Goal: Task Accomplishment & Management: Manage account settings

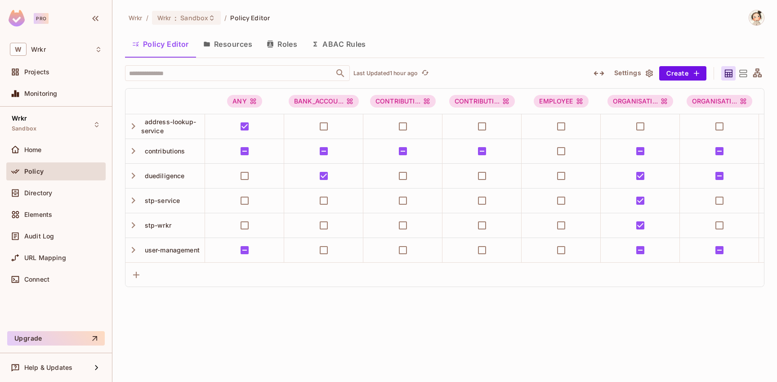
click at [95, 124] on icon at bounding box center [96, 124] width 7 height 7
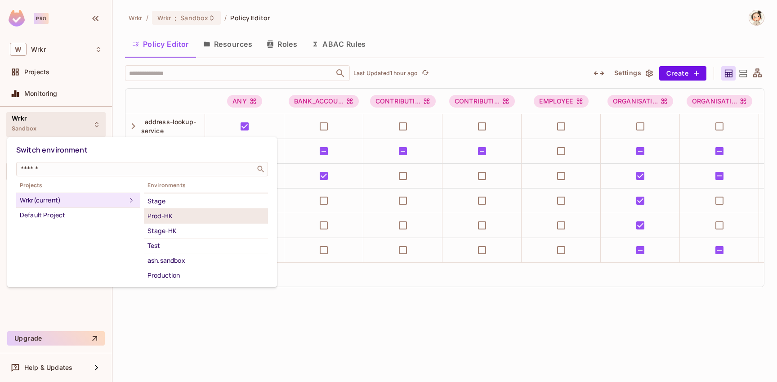
scroll to position [45, 0]
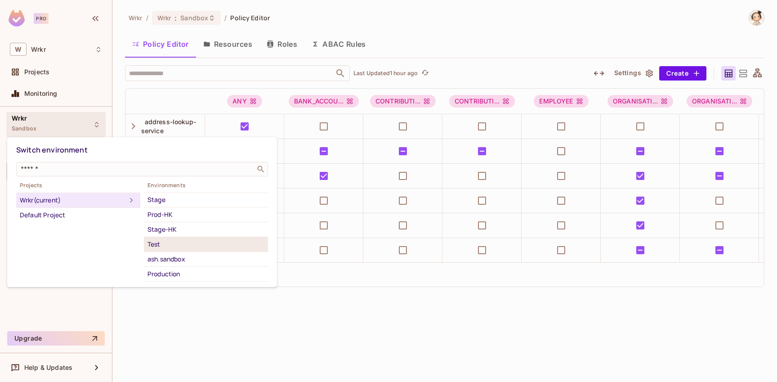
click at [177, 247] on div "Test" at bounding box center [205, 244] width 117 height 11
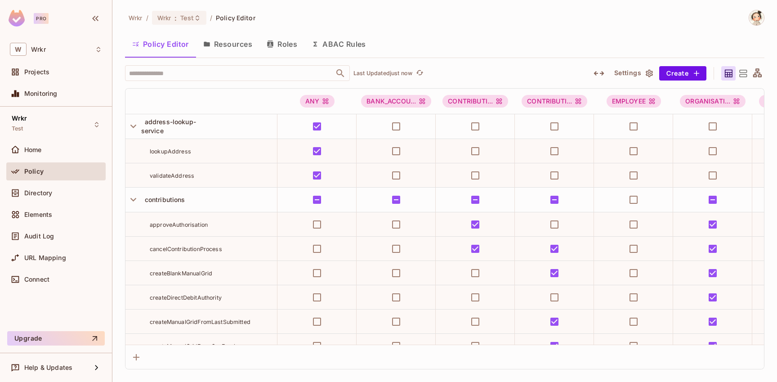
click at [242, 43] on button "Resources" at bounding box center [227, 44] width 63 height 22
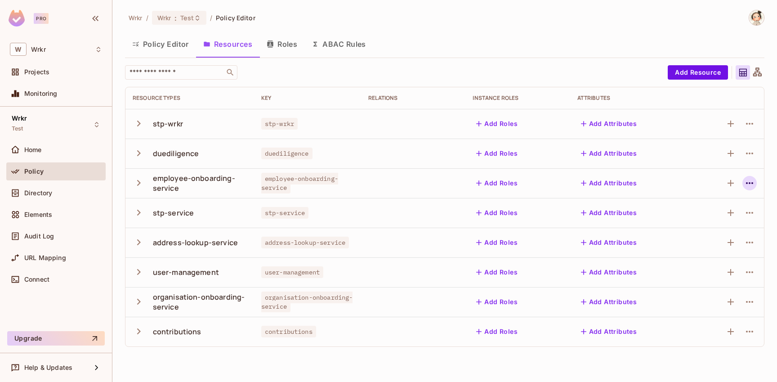
click at [752, 184] on icon "button" at bounding box center [749, 183] width 11 height 11
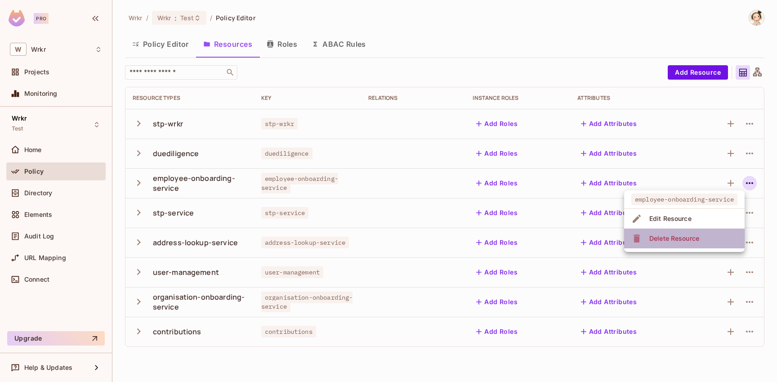
click at [701, 239] on span "Delete Resource" at bounding box center [673, 238] width 55 height 14
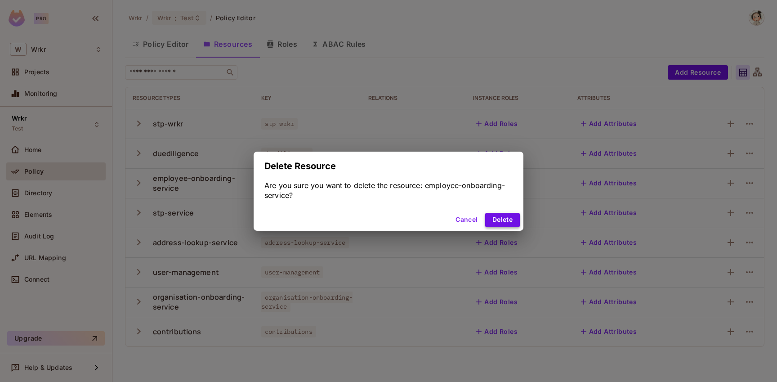
click at [504, 217] on button "Delete" at bounding box center [502, 220] width 35 height 14
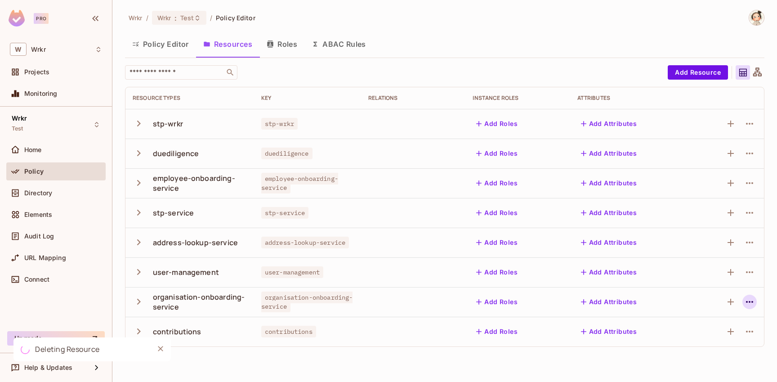
click at [748, 303] on icon "button" at bounding box center [749, 301] width 11 height 11
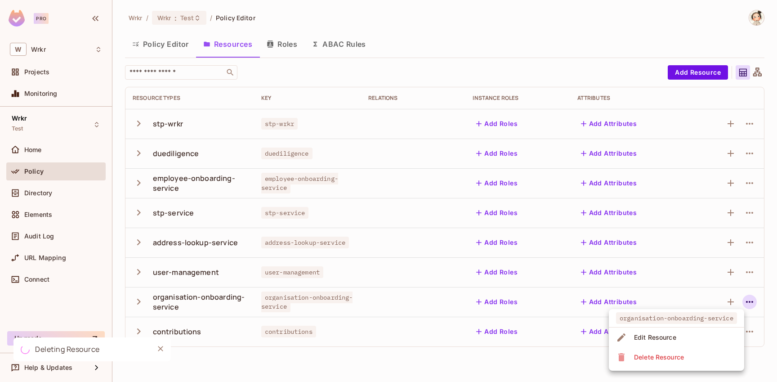
click at [703, 360] on li "Delete Resource" at bounding box center [675, 357] width 135 height 20
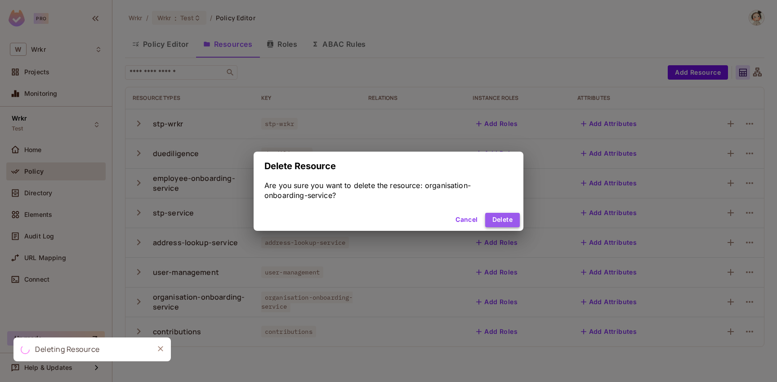
click at [506, 221] on button "Delete" at bounding box center [502, 220] width 35 height 14
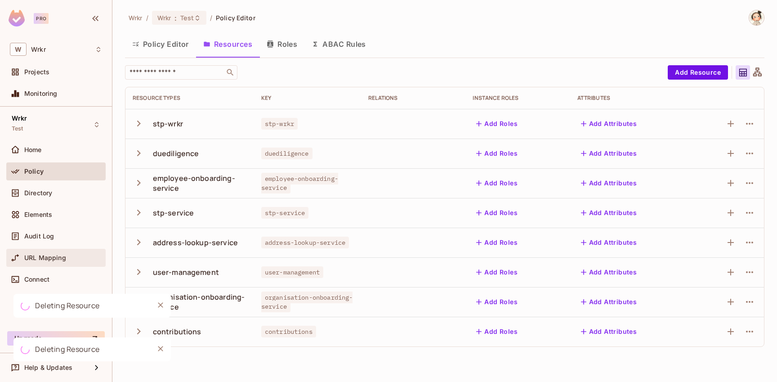
click at [64, 258] on span "URL Mapping" at bounding box center [45, 257] width 42 height 7
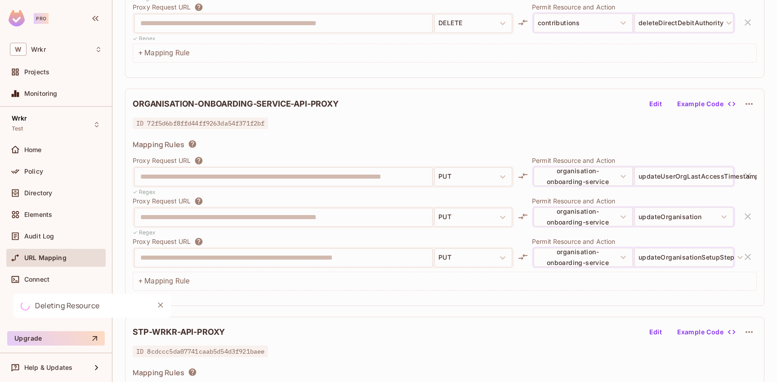
scroll to position [229, 0]
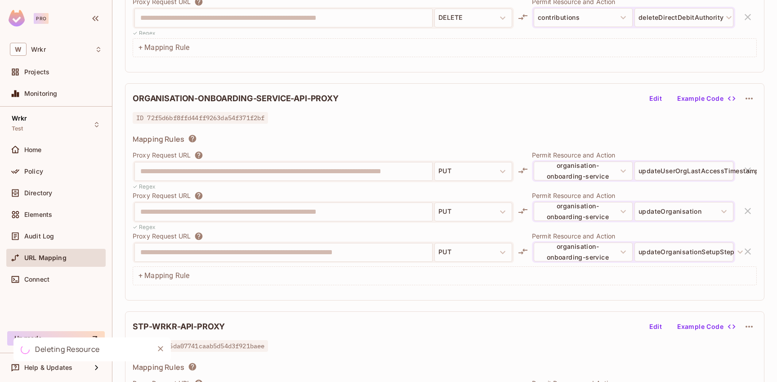
click at [751, 97] on icon "button" at bounding box center [748, 98] width 11 height 11
click at [746, 121] on div "Delete" at bounding box center [750, 119] width 20 height 9
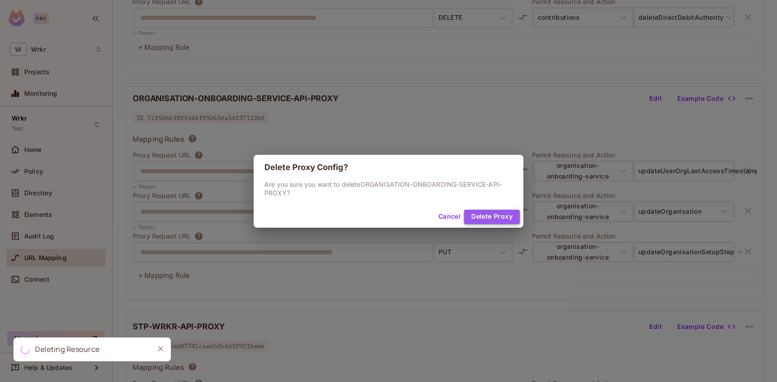
click at [506, 217] on button "Delete Proxy" at bounding box center [492, 216] width 56 height 14
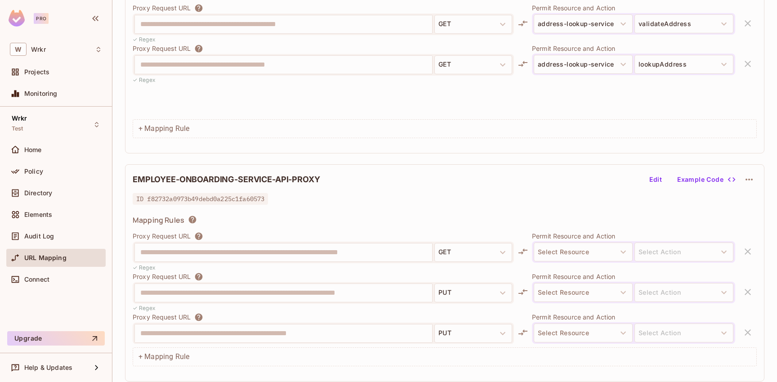
scroll to position [1291, 0]
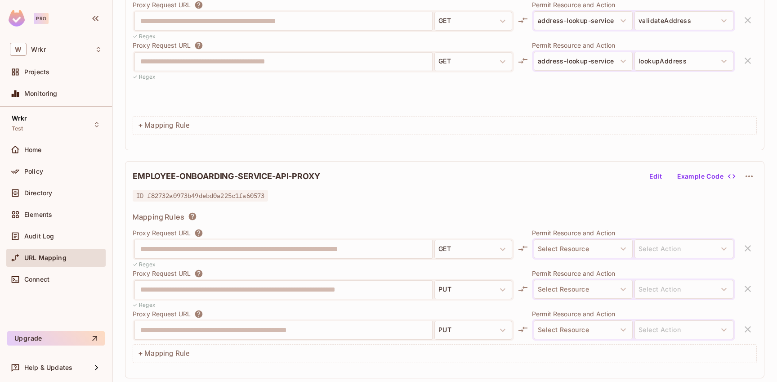
click at [750, 178] on icon "button" at bounding box center [748, 176] width 11 height 11
click at [750, 198] on div "Delete" at bounding box center [750, 197] width 20 height 9
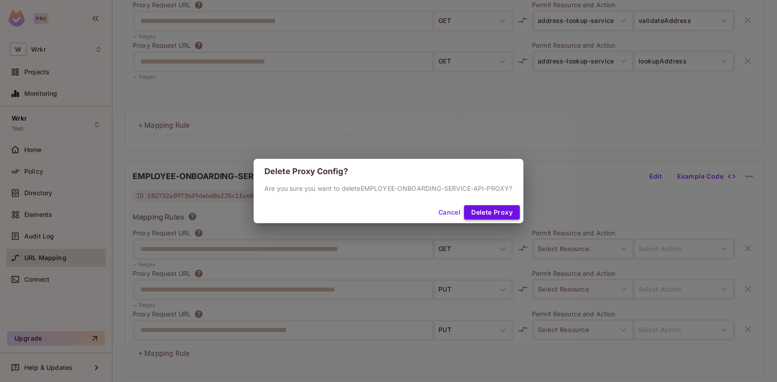
click at [497, 217] on button "Delete Proxy" at bounding box center [492, 212] width 56 height 14
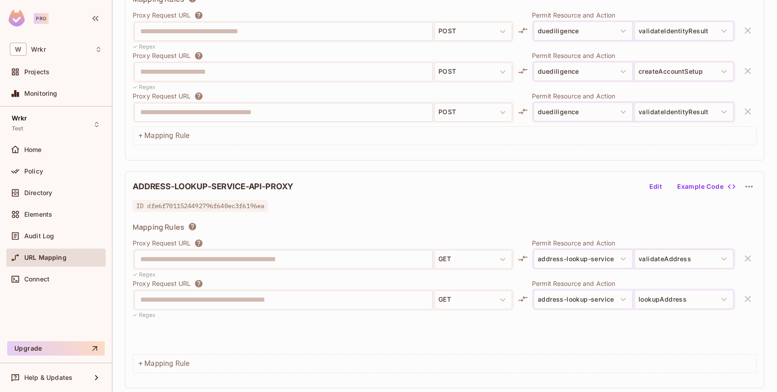
scroll to position [1052, 0]
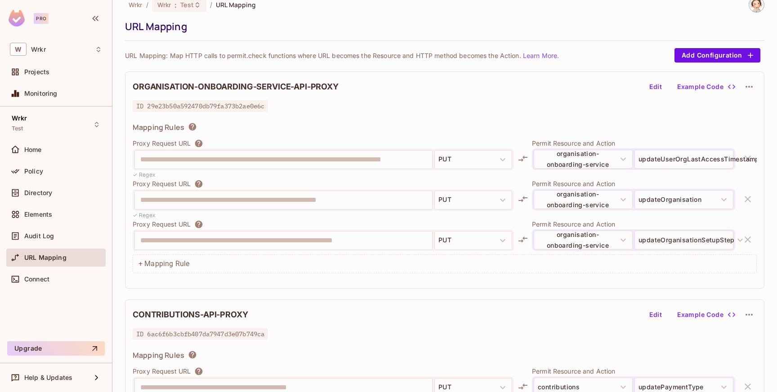
scroll to position [13, 0]
